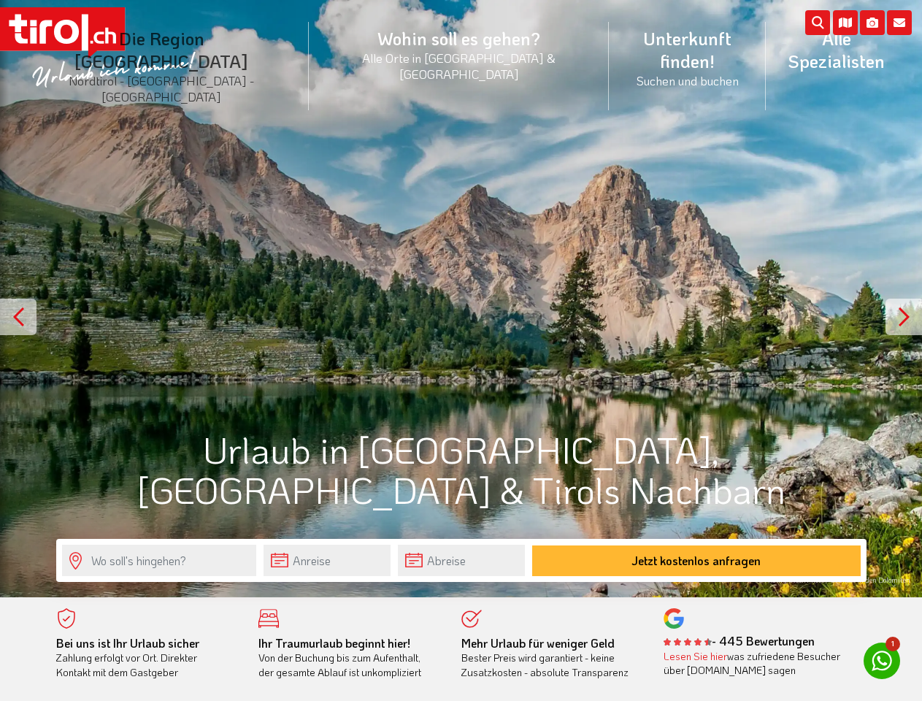
click at [194, 46] on li "Die Region [GEOGRAPHIC_DATA] [GEOGRAPHIC_DATA] - [GEOGRAPHIC_DATA] - [GEOGRAPHI…" at bounding box center [162, 66] width 294 height 110
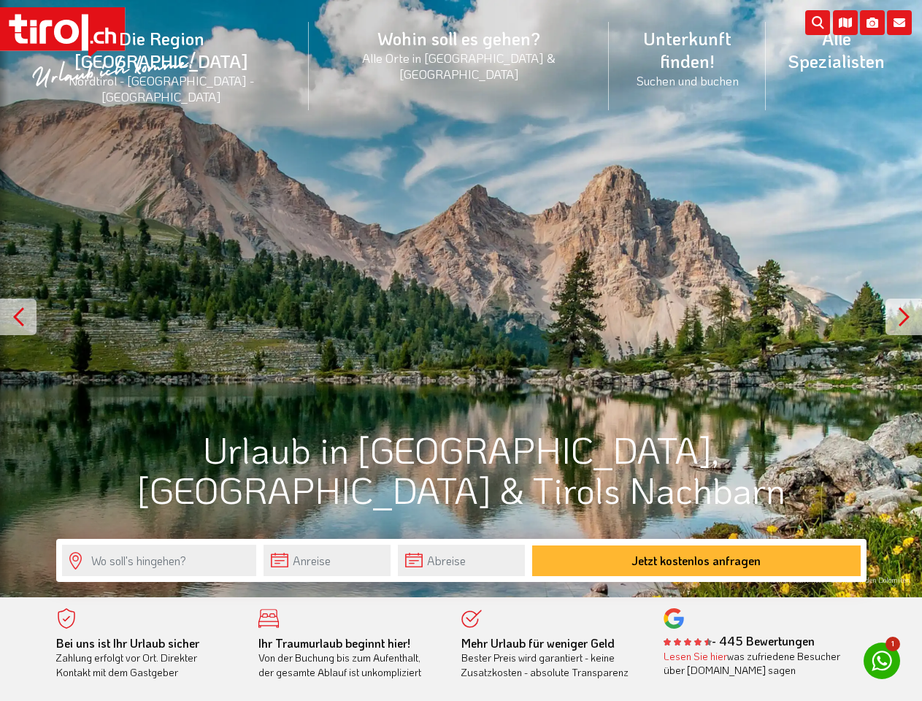
click at [899, 23] on icon at bounding box center [899, 22] width 25 height 25
click at [872, 23] on icon at bounding box center [872, 22] width 25 height 25
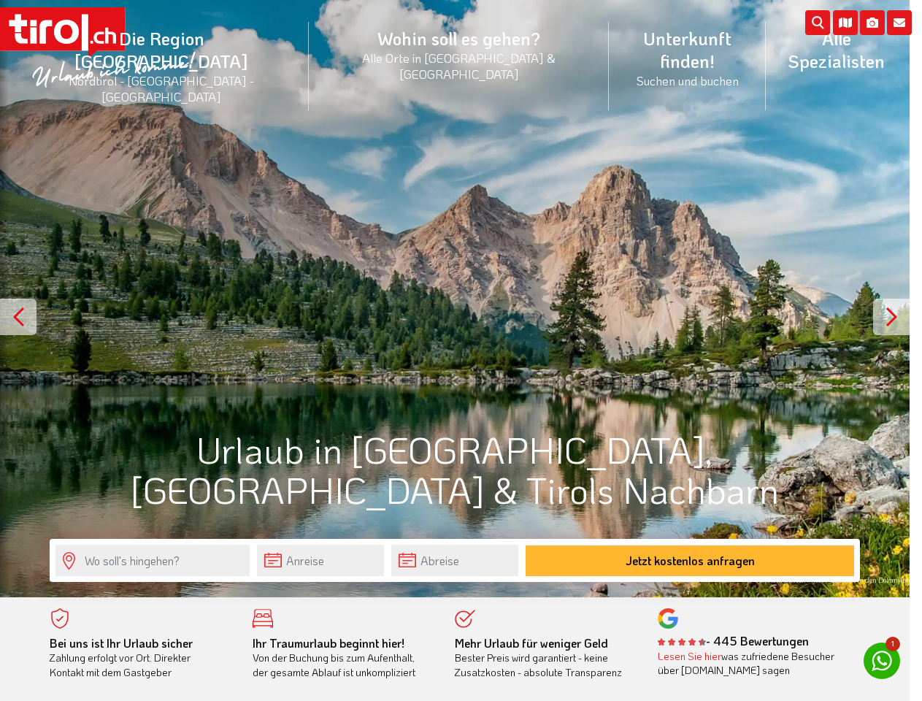
click at [461, 299] on div at bounding box center [461, 350] width 922 height 701
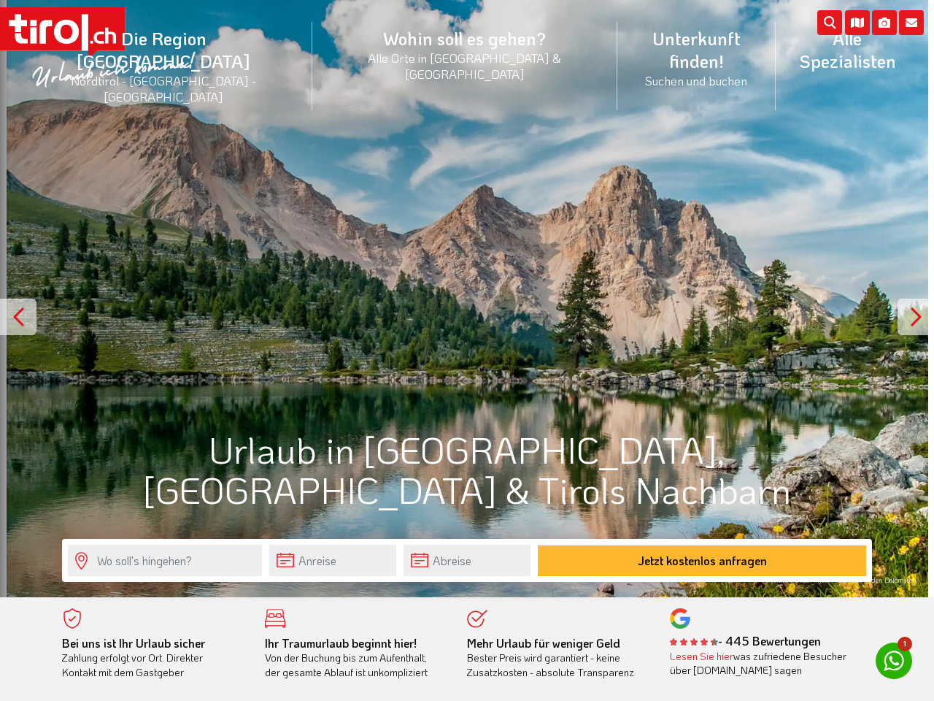
click at [18, 317] on div at bounding box center [18, 317] width 36 height 36
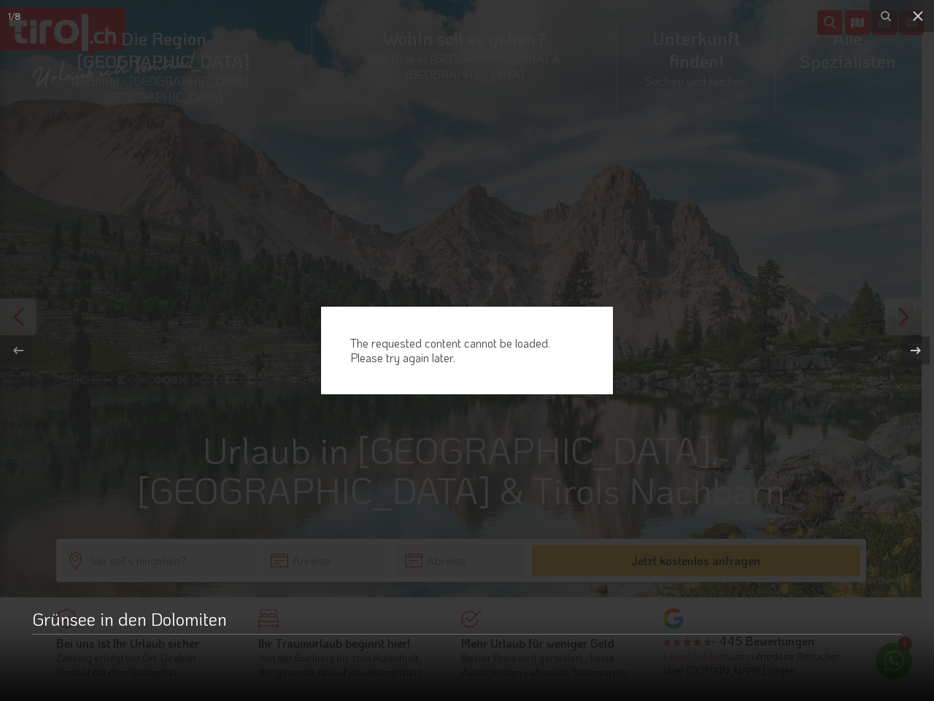
click at [904, 317] on button at bounding box center [908, 350] width 51 height 73
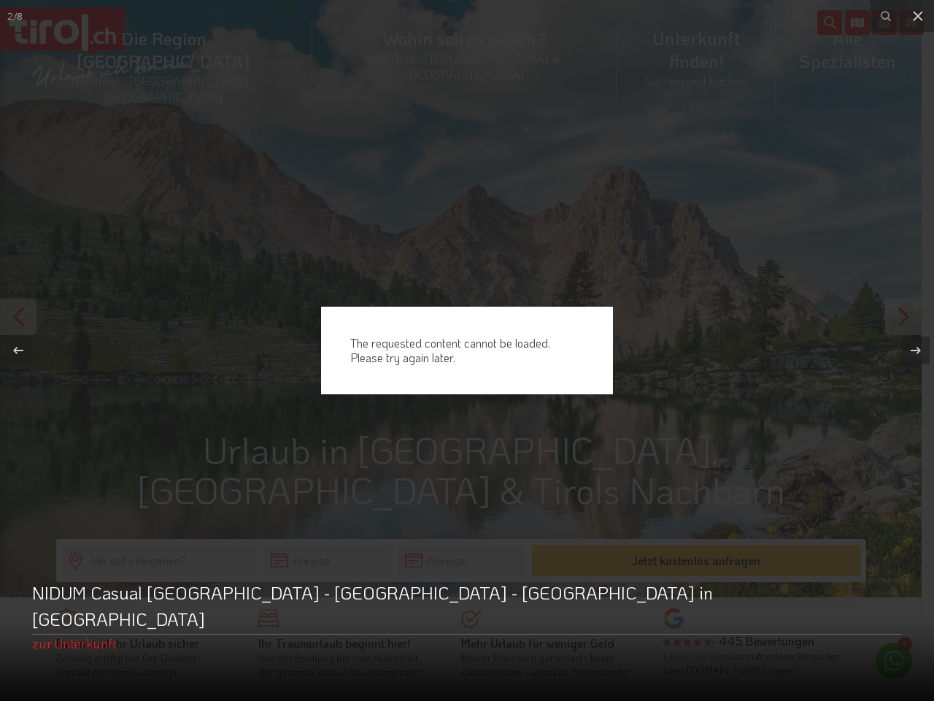
click at [327, 560] on div "The requested content cannot be loaded. Please try again later." at bounding box center [467, 350] width 934 height 701
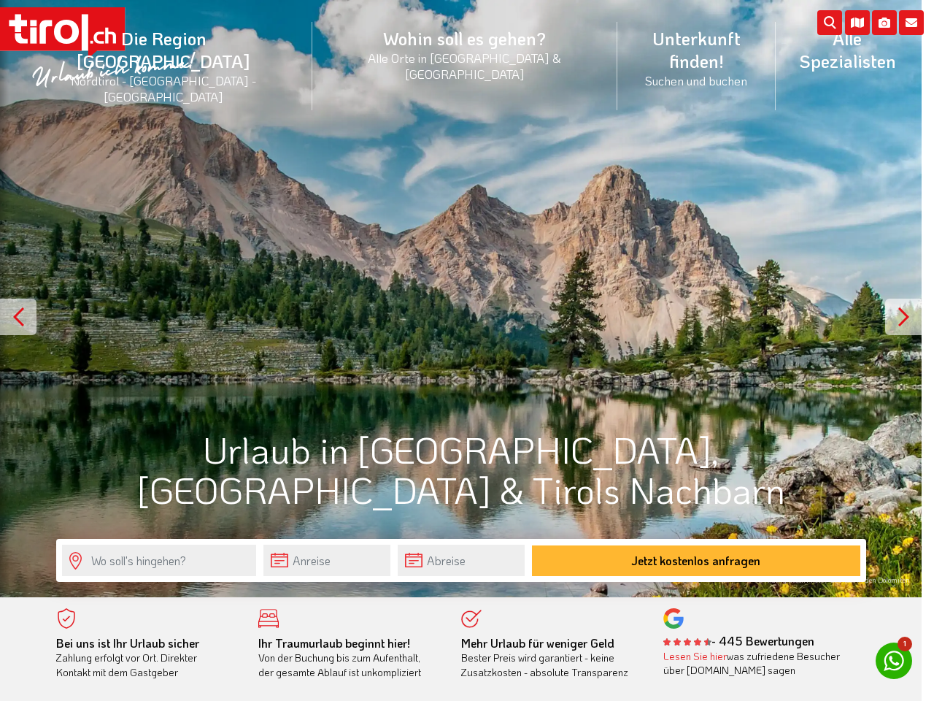
click at [461, 560] on div "The requested content cannot be loaded. Please try again later." at bounding box center [467, 350] width 934 height 701
